Goal: Check status: Check status

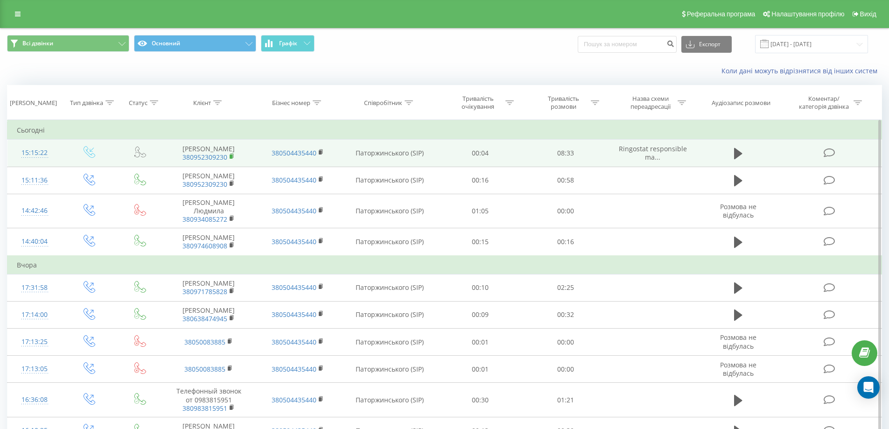
click at [232, 155] on rect at bounding box center [230, 156] width 3 height 4
